Goal: Information Seeking & Learning: Learn about a topic

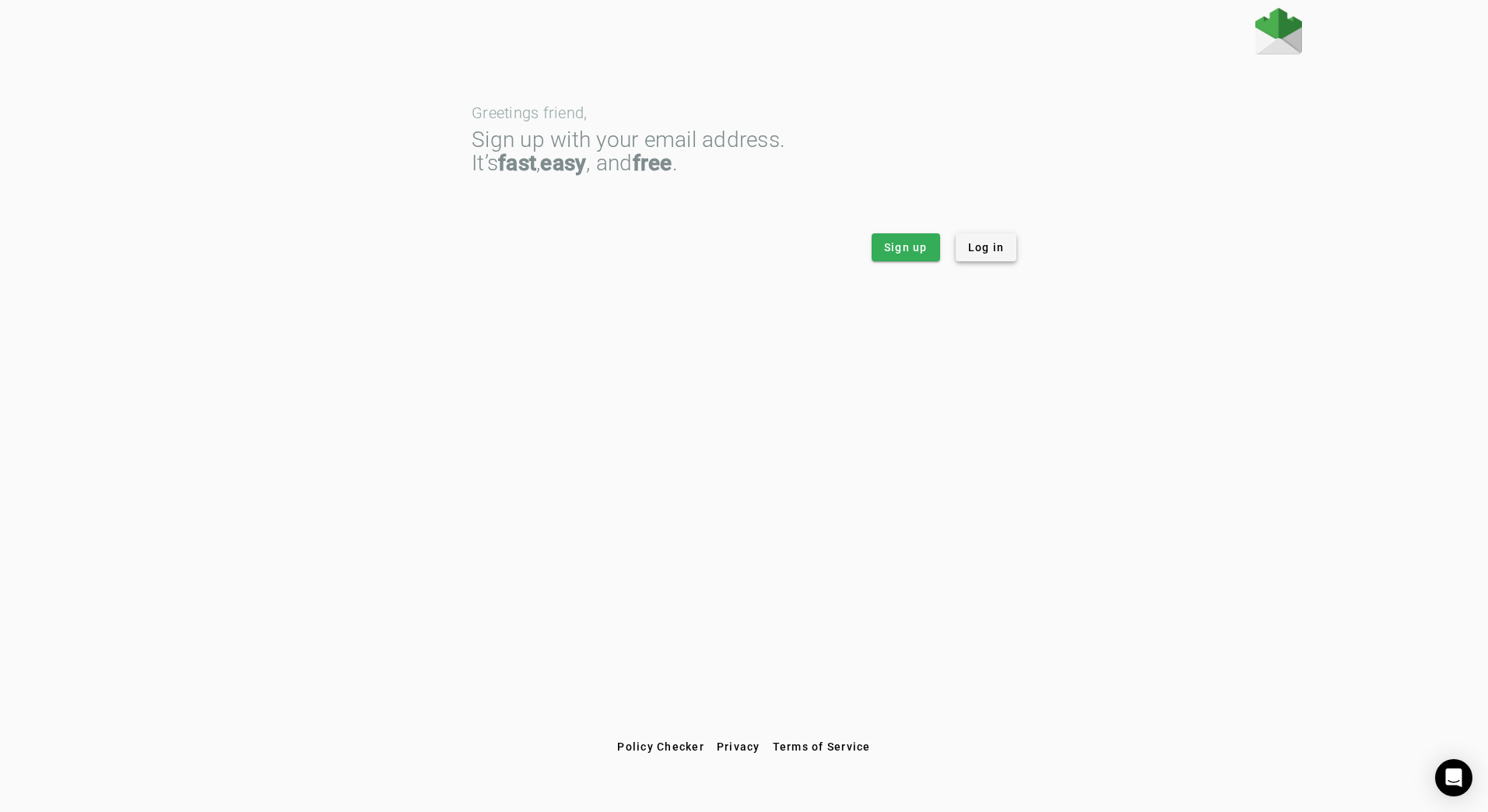
click at [977, 243] on span "Log in" at bounding box center [986, 247] width 37 height 16
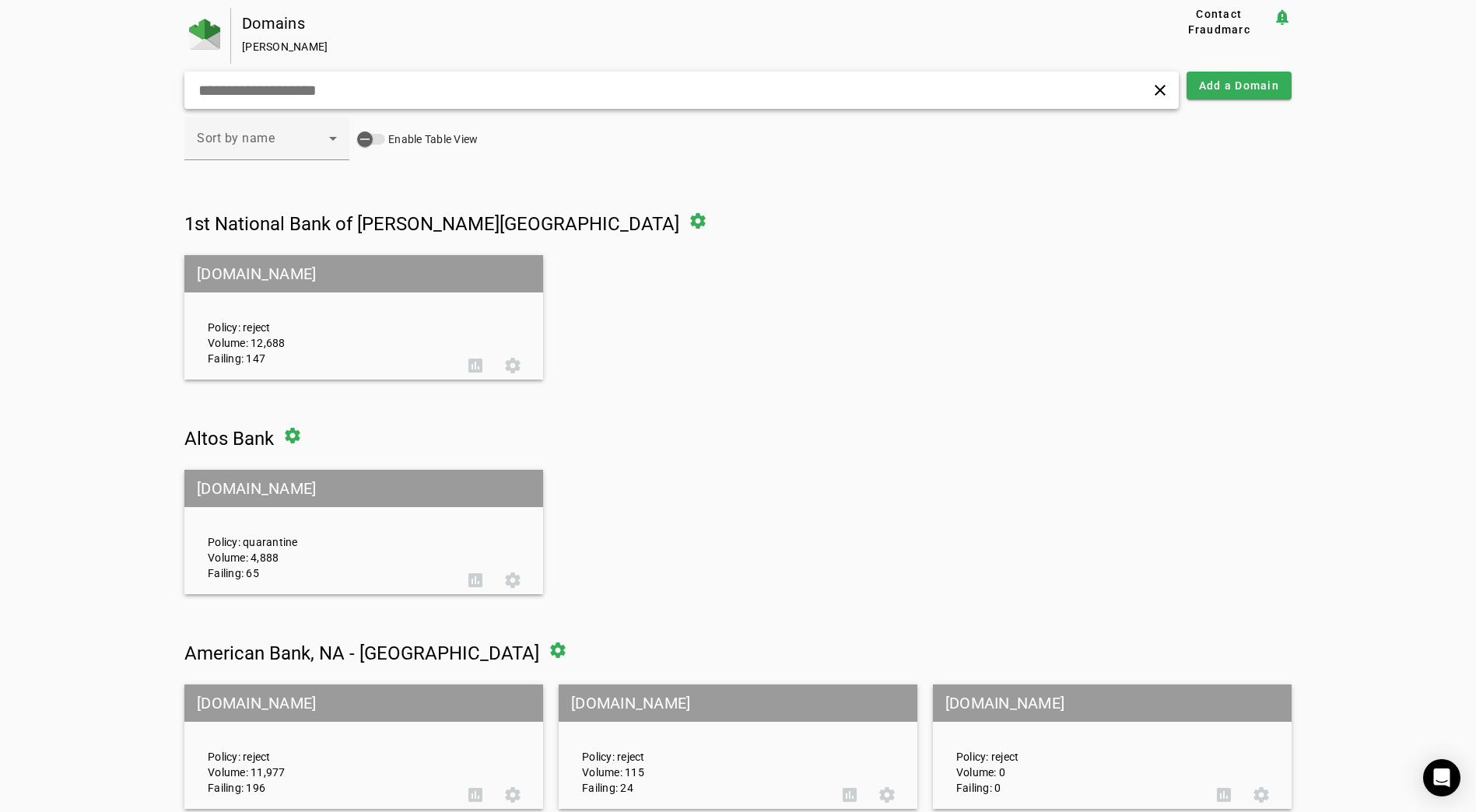
click at [374, 92] on input "text" at bounding box center [470, 91] width 547 height 18
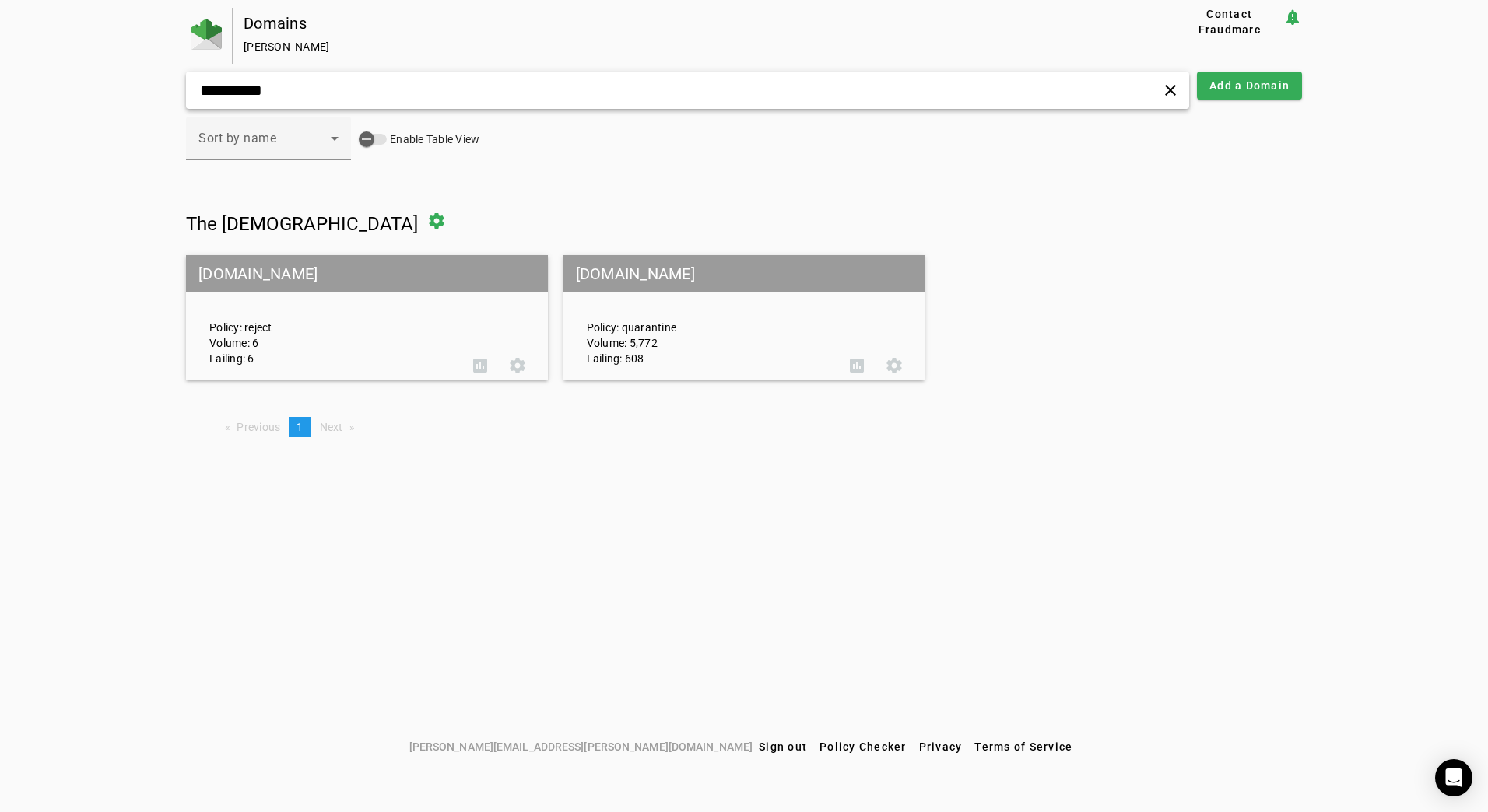
type input "**********"
click at [317, 325] on div "Policy: reject Volume: 6 Failing: 6" at bounding box center [329, 317] width 263 height 97
click at [522, 364] on span at bounding box center [518, 365] width 37 height 37
click at [340, 294] on div "Policy: reject Volume: 6 Failing: 6" at bounding box center [329, 317] width 263 height 97
click at [302, 278] on mat-grid-tile-header "[DOMAIN_NAME]" at bounding box center [366, 273] width 361 height 37
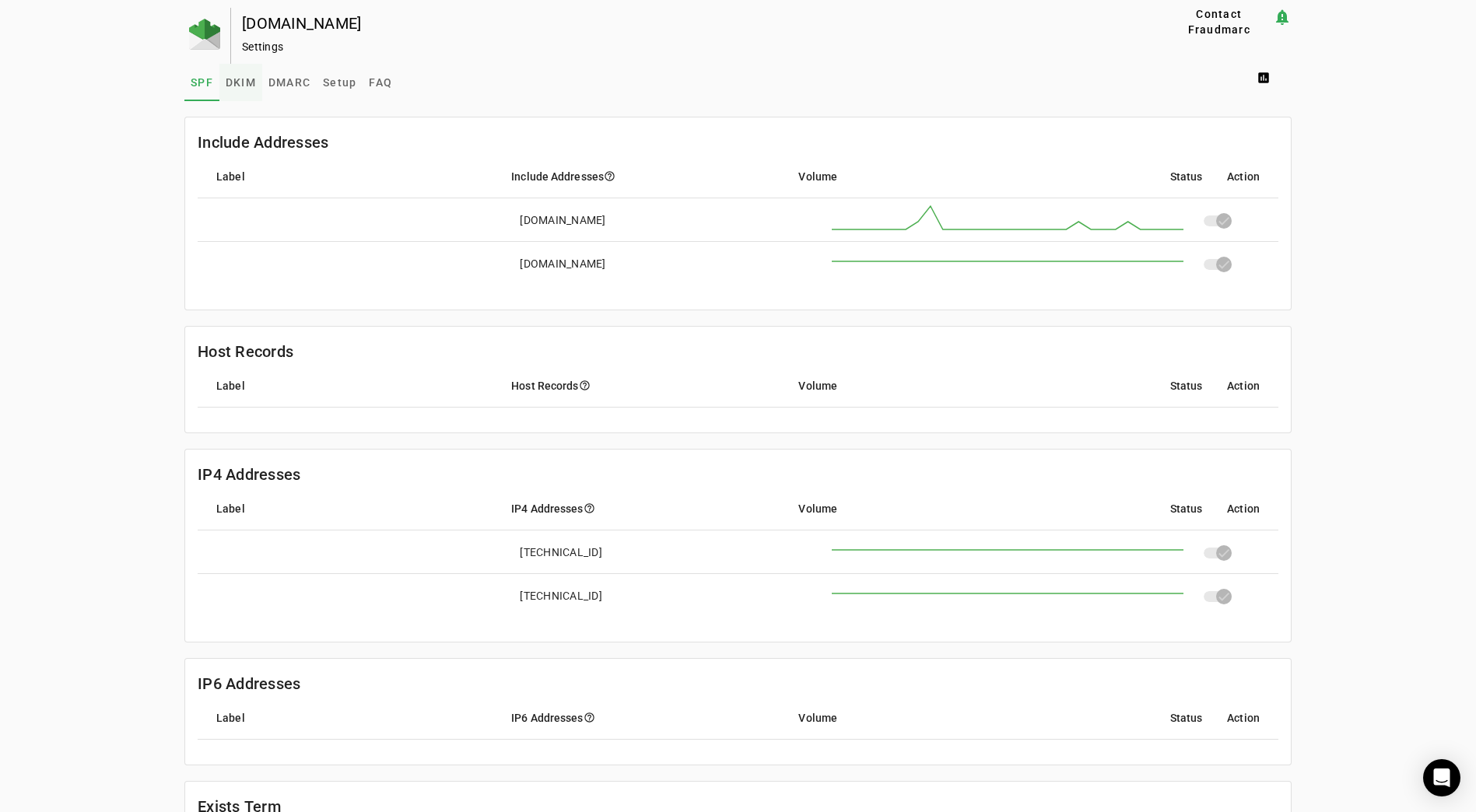
drag, startPoint x: 287, startPoint y: 86, endPoint x: 258, endPoint y: 86, distance: 29.0
click at [287, 86] on span "DMARC" at bounding box center [288, 82] width 42 height 11
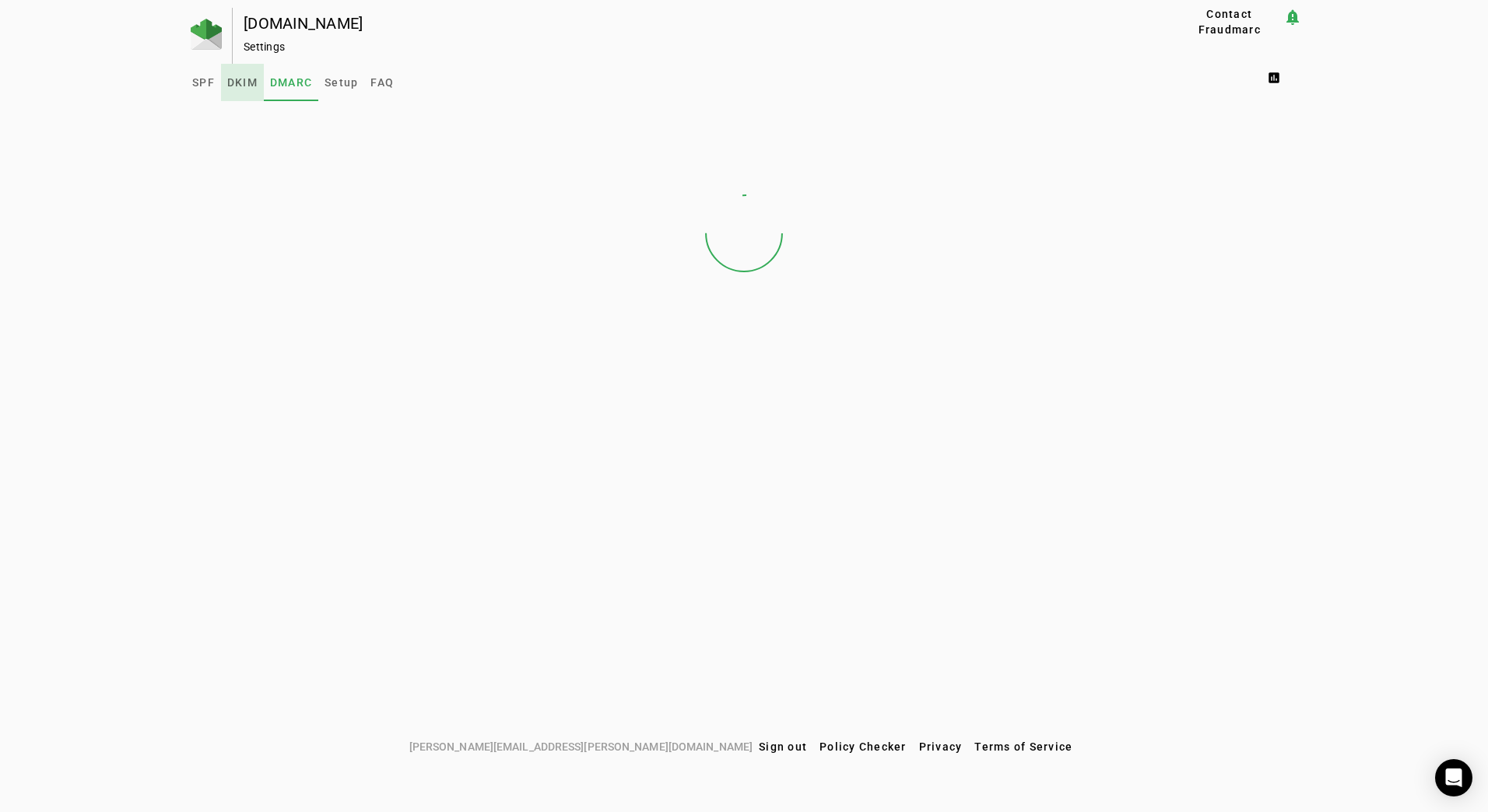
click at [235, 84] on span "DKIM" at bounding box center [242, 82] width 30 height 11
click at [306, 86] on span "DMARC" at bounding box center [290, 82] width 42 height 11
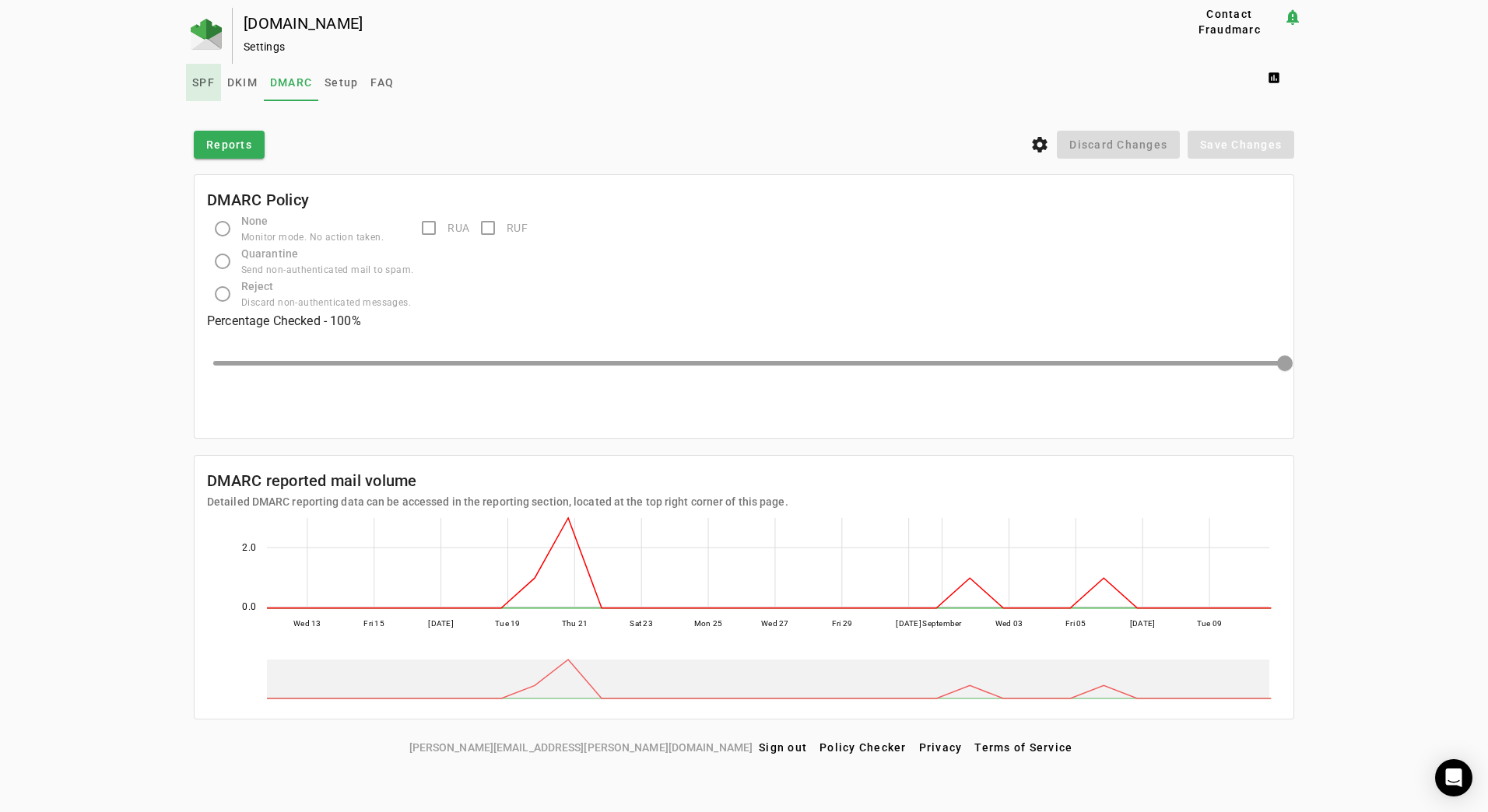
click at [201, 81] on span "SPF" at bounding box center [203, 82] width 22 height 11
